Goal: Information Seeking & Learning: Learn about a topic

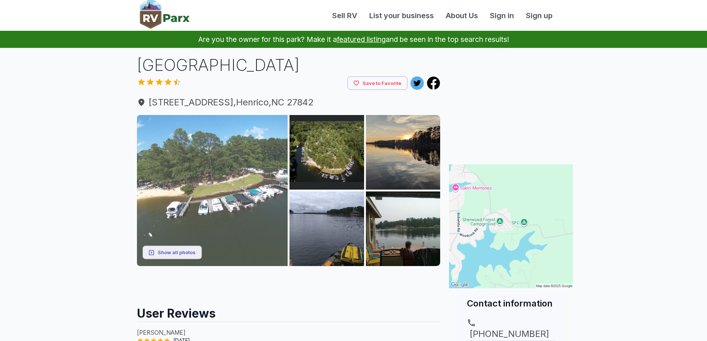
click at [236, 189] on img at bounding box center [212, 190] width 151 height 151
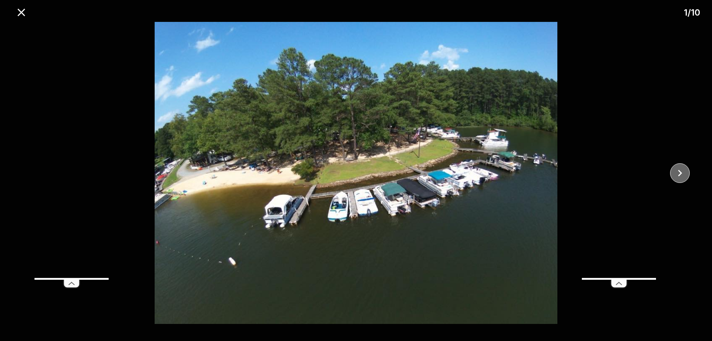
click at [678, 170] on icon "close" at bounding box center [680, 173] width 13 height 13
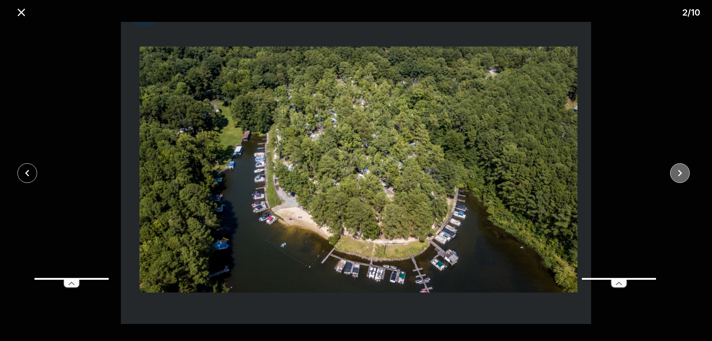
click at [678, 170] on icon "close" at bounding box center [680, 173] width 13 height 13
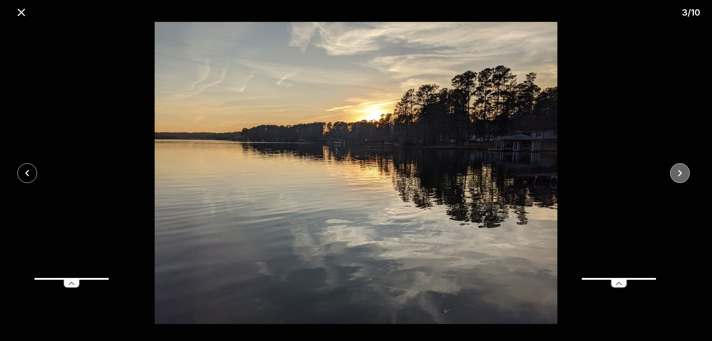
click at [678, 170] on icon "close" at bounding box center [680, 173] width 13 height 13
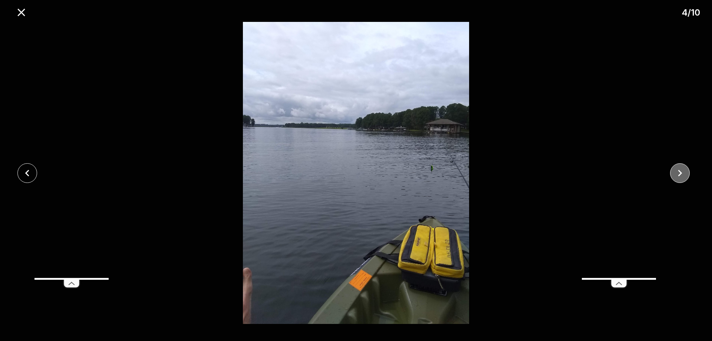
click at [678, 170] on icon "close" at bounding box center [680, 173] width 13 height 13
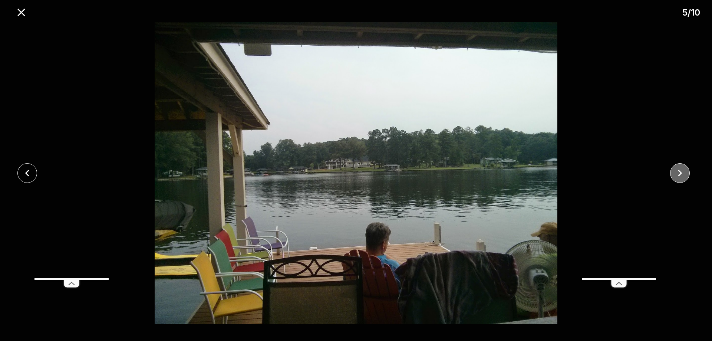
click at [678, 170] on icon "close" at bounding box center [680, 173] width 13 height 13
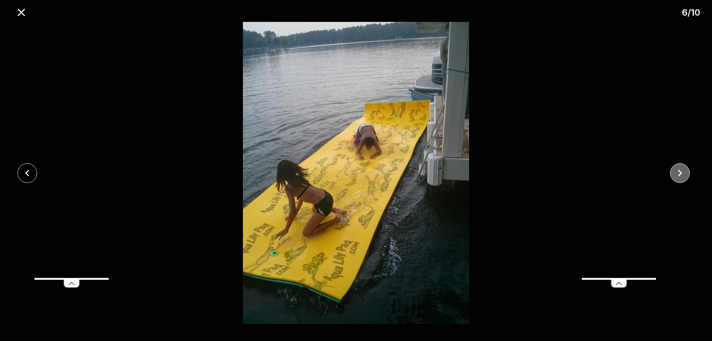
click at [678, 170] on icon "close" at bounding box center [680, 173] width 13 height 13
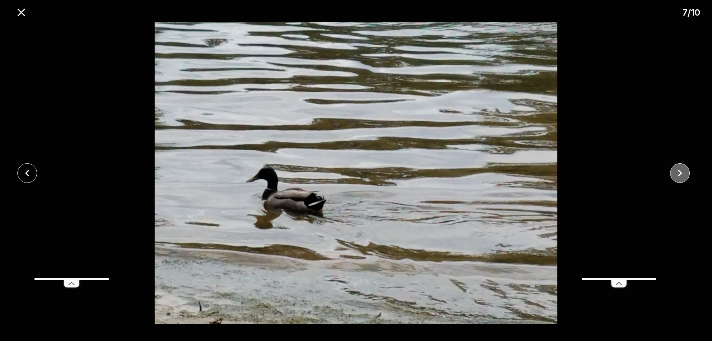
click at [678, 170] on icon "close" at bounding box center [680, 173] width 13 height 13
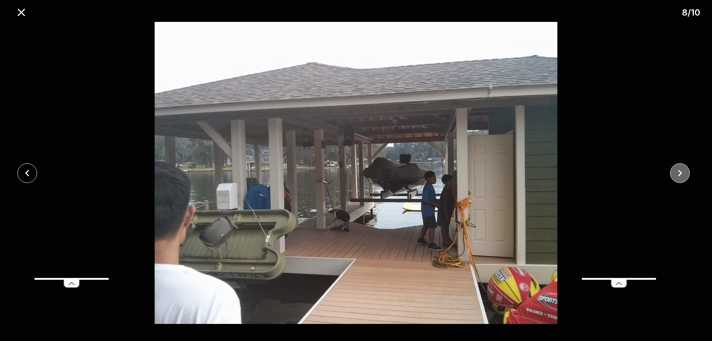
click at [678, 170] on icon "close" at bounding box center [680, 173] width 13 height 13
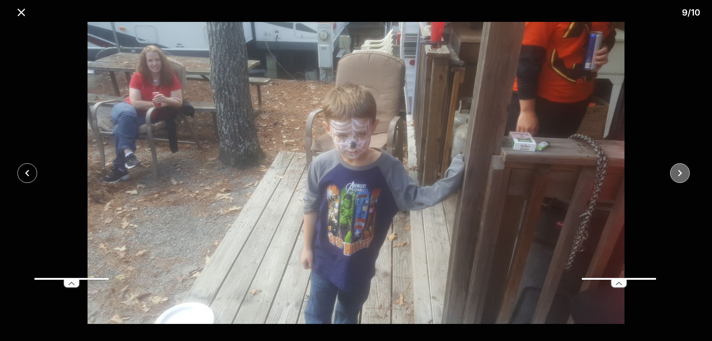
click at [678, 170] on icon "close" at bounding box center [680, 173] width 13 height 13
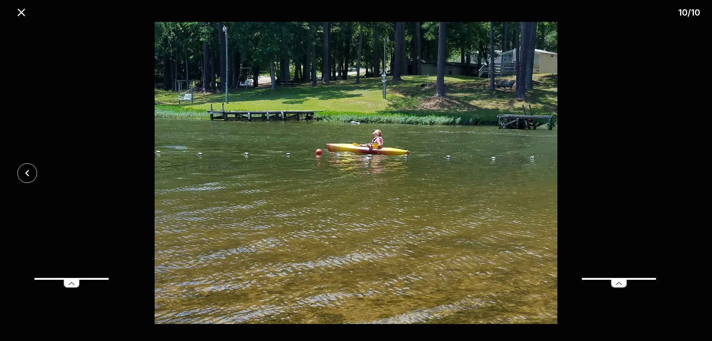
click at [678, 170] on div at bounding box center [356, 173] width 712 height 302
click at [23, 13] on icon "close" at bounding box center [20, 12] width 7 height 7
